Goal: Task Accomplishment & Management: Complete application form

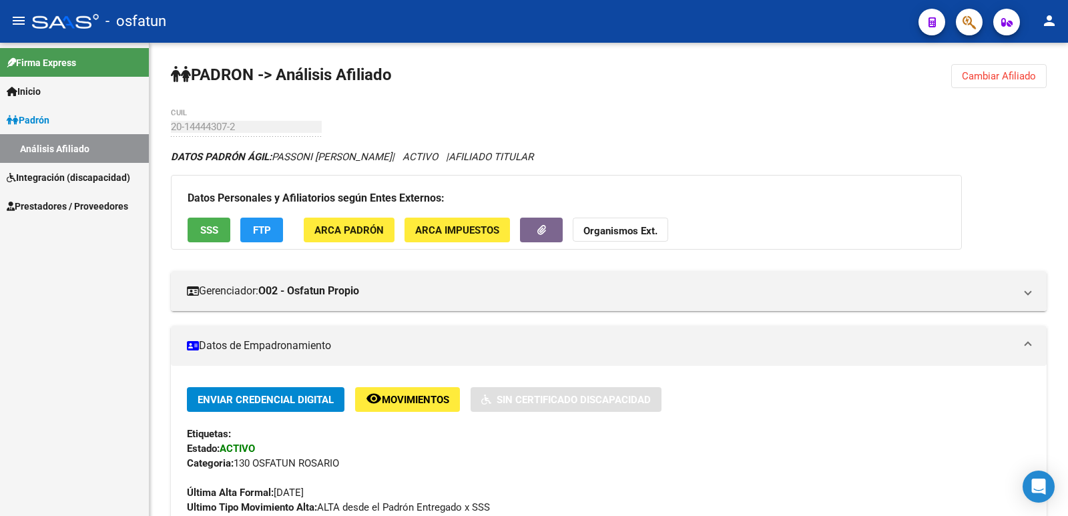
click at [47, 205] on span "Prestadores / Proveedores" at bounding box center [68, 206] width 122 height 15
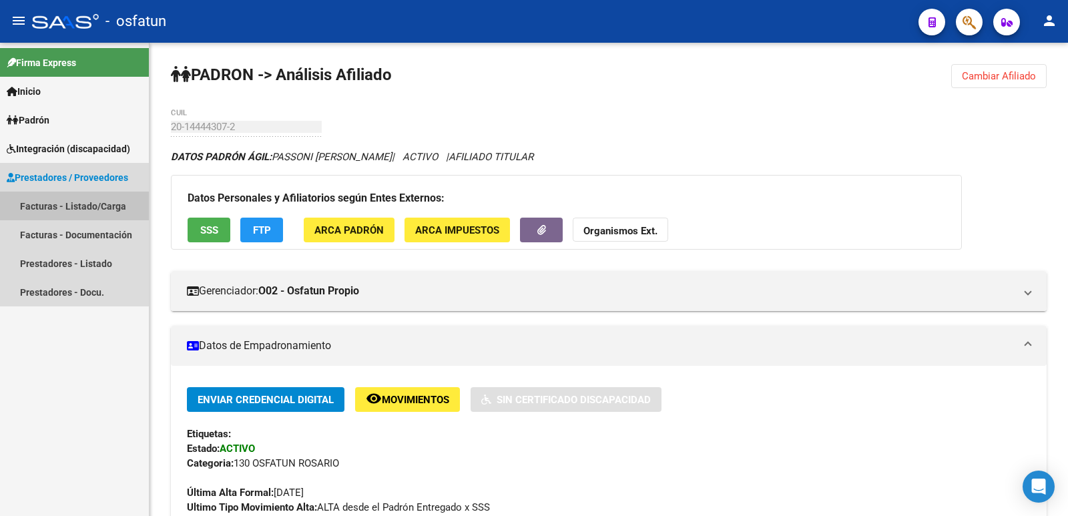
click at [61, 206] on link "Facturas - Listado/Carga" at bounding box center [74, 206] width 149 height 29
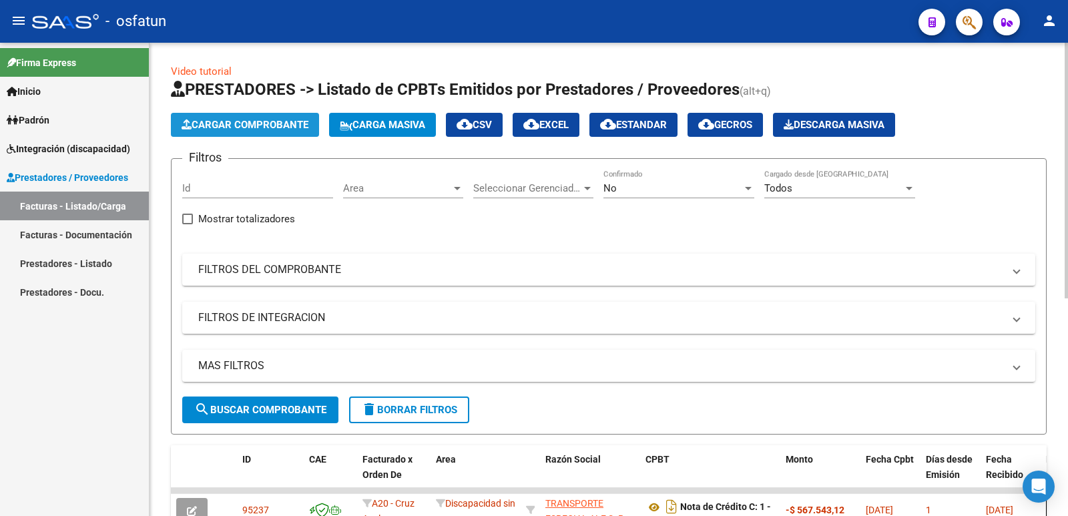
click at [264, 122] on span "Cargar Comprobante" at bounding box center [245, 125] width 127 height 12
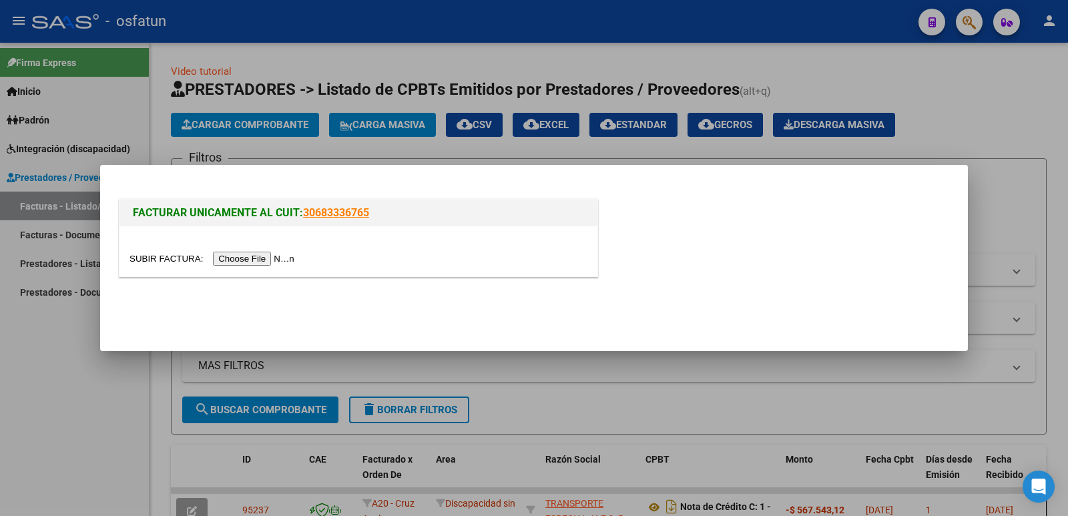
click at [278, 248] on div at bounding box center [359, 251] width 478 height 50
click at [267, 257] on input "file" at bounding box center [214, 259] width 169 height 14
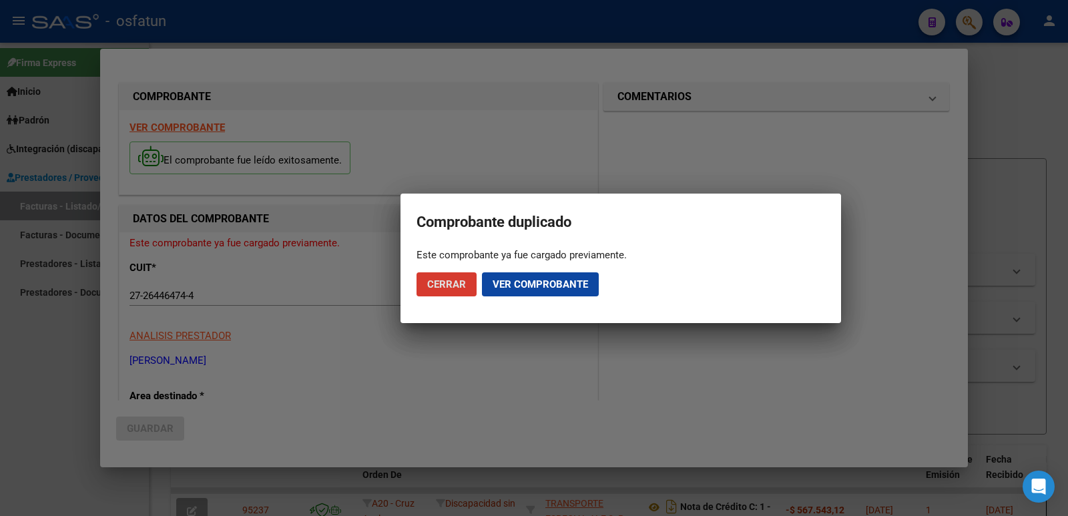
click at [437, 284] on span "Cerrar" at bounding box center [446, 284] width 39 height 12
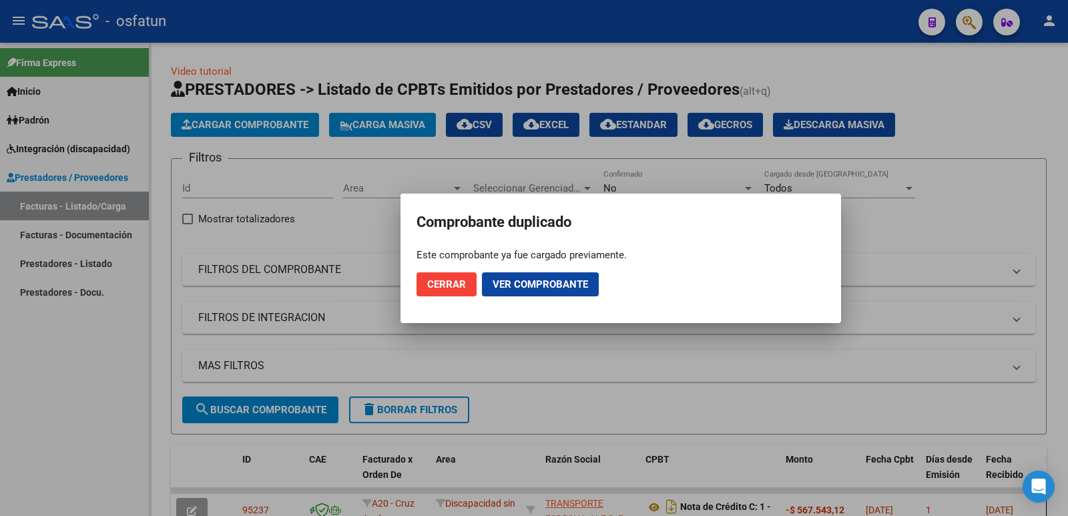
click at [69, 363] on div at bounding box center [534, 258] width 1068 height 516
